Goal: Contribute content

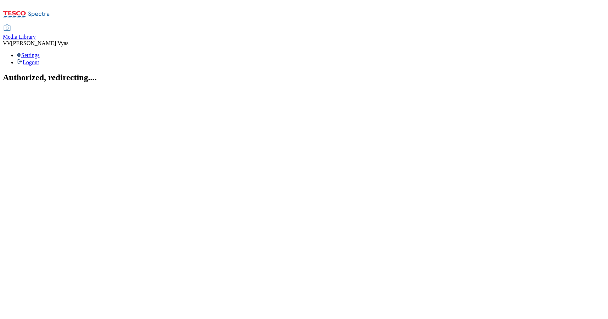
click at [36, 34] on span "Media Library" at bounding box center [19, 37] width 33 height 6
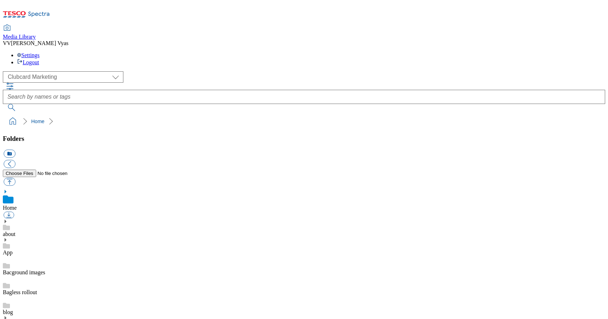
scroll to position [208, 0]
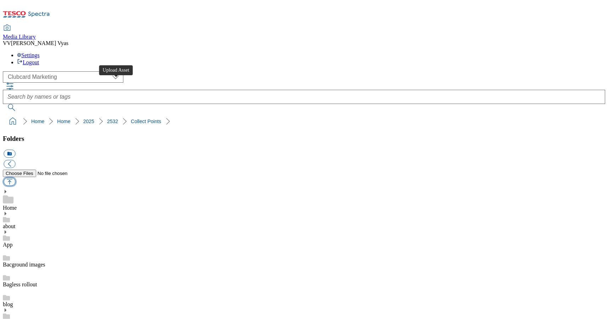
click at [15, 178] on button "button" at bounding box center [10, 182] width 12 height 8
type input "C:\fakepath\2531-Trade-Stamp-Carousel--CC-Collect Points-Marketplace.jpg"
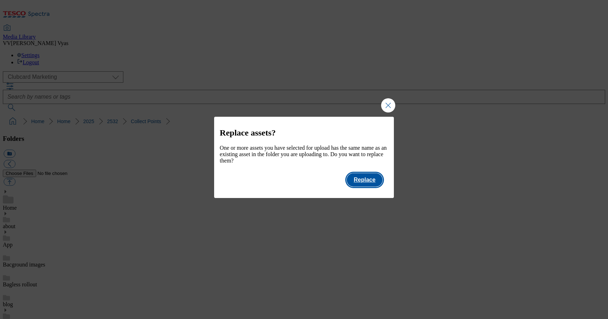
click at [367, 180] on button "Replace" at bounding box center [365, 179] width 36 height 13
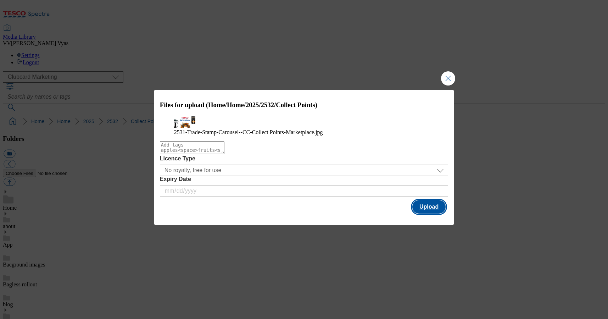
click at [431, 213] on button "Upload" at bounding box center [428, 206] width 33 height 13
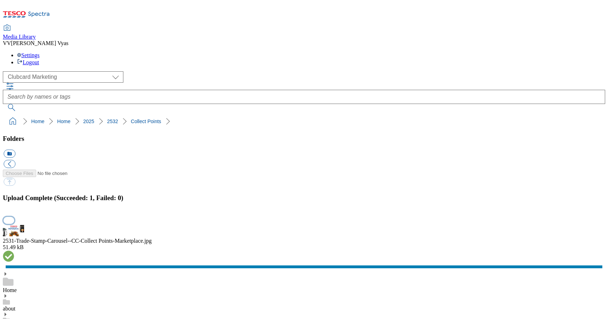
click at [14, 217] on button "button" at bounding box center [9, 220] width 11 height 7
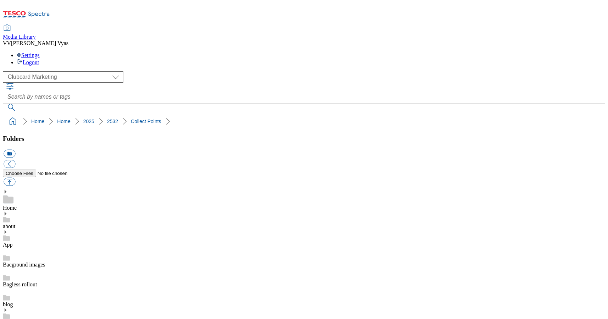
click at [15, 178] on button "button" at bounding box center [10, 182] width 12 height 8
type input "C:\fakepath\2531-CC-Billboard-banner-Latest CC-iphone.jpg"
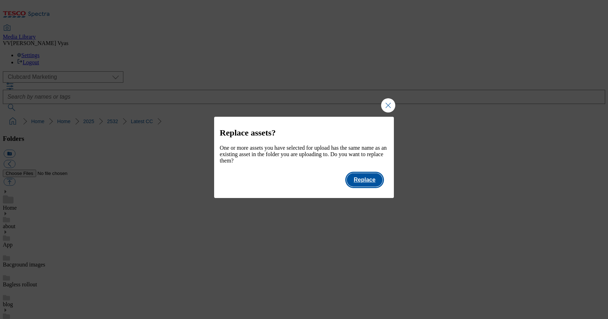
click at [374, 185] on button "Replace" at bounding box center [365, 179] width 36 height 13
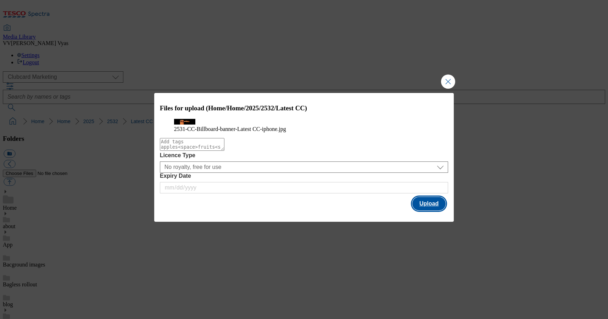
click at [432, 210] on button "Upload" at bounding box center [428, 203] width 33 height 13
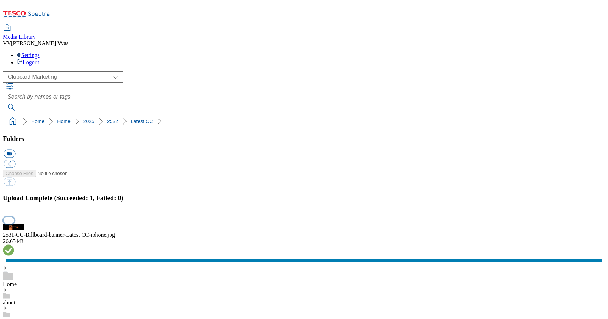
click at [14, 217] on button "button" at bounding box center [9, 220] width 11 height 7
